Goal: Task Accomplishment & Management: Manage account settings

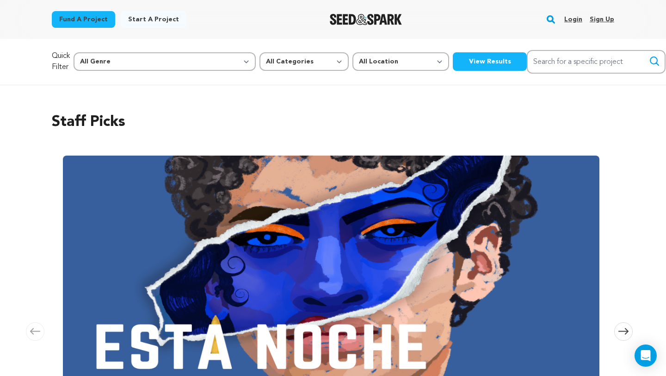
click at [570, 14] on link "Login" at bounding box center [573, 19] width 18 height 15
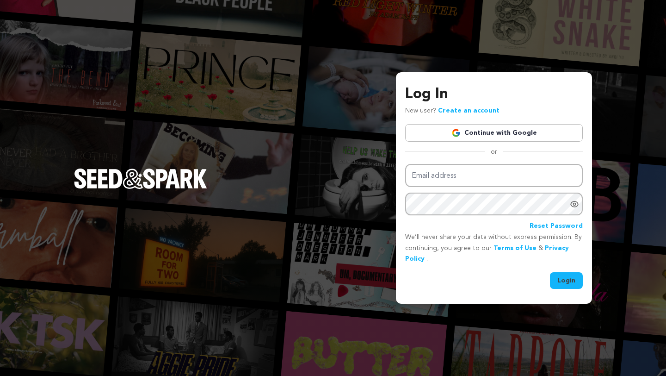
type input "nitrateblooms@gmail.com"
click at [566, 280] on button "Login" at bounding box center [566, 280] width 33 height 17
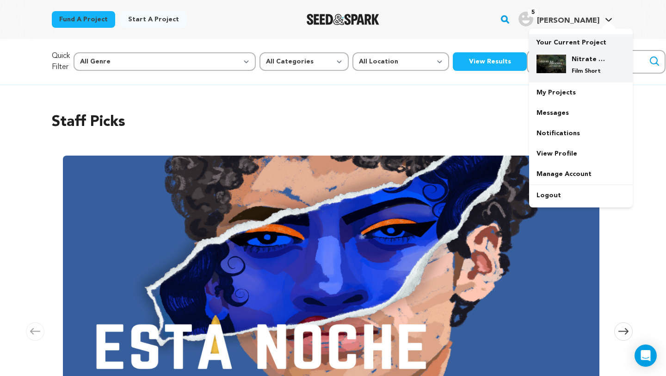
click at [558, 55] on img at bounding box center [552, 64] width 30 height 19
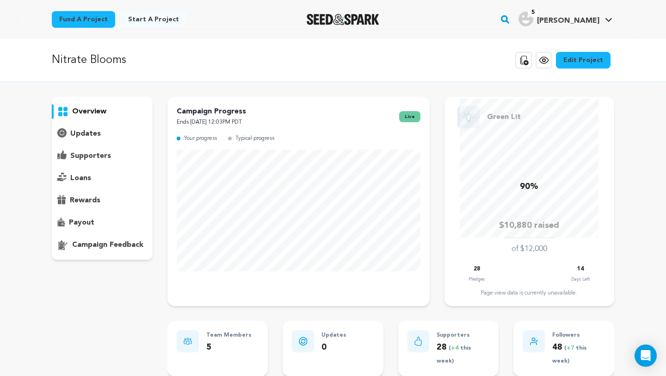
click at [100, 157] on p "supporters" at bounding box center [90, 155] width 41 height 11
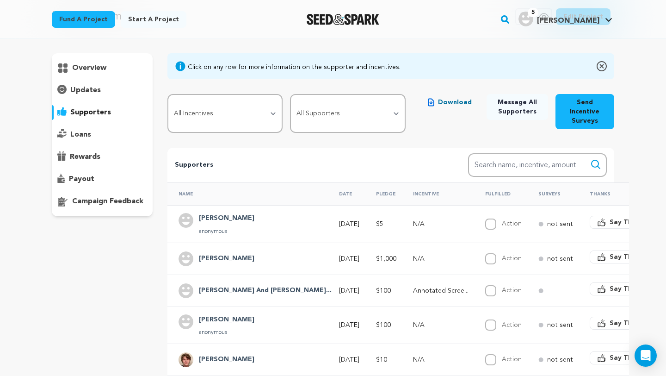
scroll to position [153, 0]
